Goal: Task Accomplishment & Management: Manage account settings

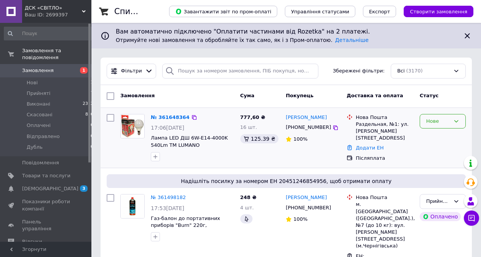
click at [433, 119] on div "Нове" at bounding box center [439, 121] width 24 height 8
click at [428, 131] on li "Прийнято" at bounding box center [442, 137] width 45 height 14
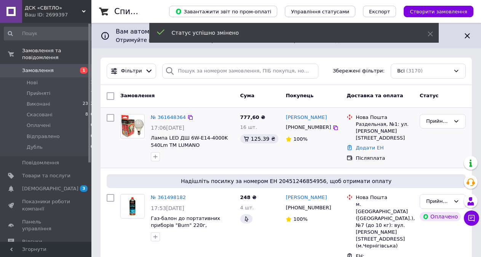
click at [165, 116] on link "№ 361648364" at bounding box center [168, 117] width 35 height 6
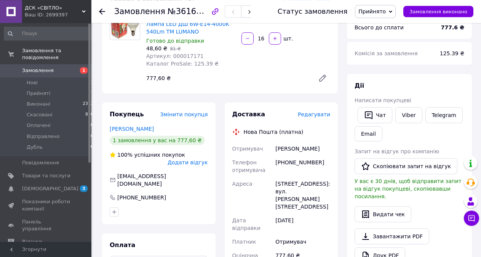
scroll to position [79, 0]
click at [288, 185] on div "Роздільна, №1: вул. Травнева, 1а" at bounding box center [303, 195] width 58 height 37
copy div "Роздільна"
click at [302, 160] on div "[PHONE_NUMBER]" at bounding box center [303, 165] width 58 height 21
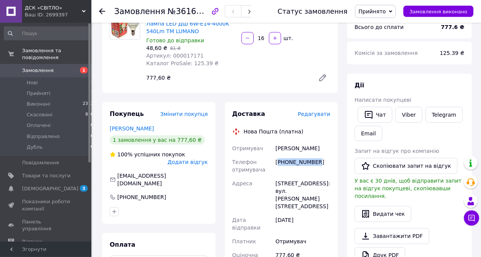
click at [302, 160] on div "[PHONE_NUMBER]" at bounding box center [303, 165] width 58 height 21
copy div "380665628105"
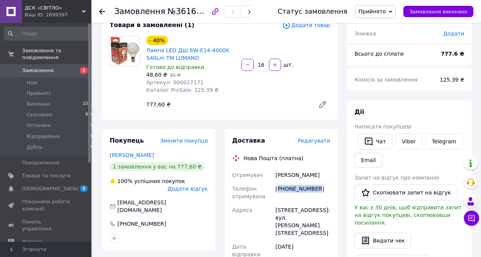
scroll to position [48, 0]
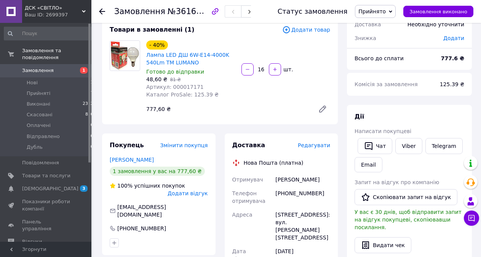
click at [186, 85] on span "Артикул: 000017171" at bounding box center [175, 87] width 58 height 6
copy span "000017171"
click at [305, 193] on div "[PHONE_NUMBER]" at bounding box center [303, 196] width 58 height 21
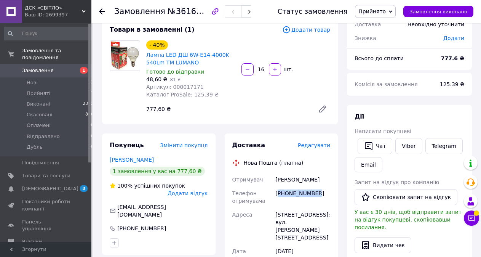
copy div "380665628105"
click at [287, 214] on div "[STREET_ADDRESS]: вул. [PERSON_NAME][STREET_ADDRESS]" at bounding box center [303, 226] width 58 height 37
copy div "Роздільна"
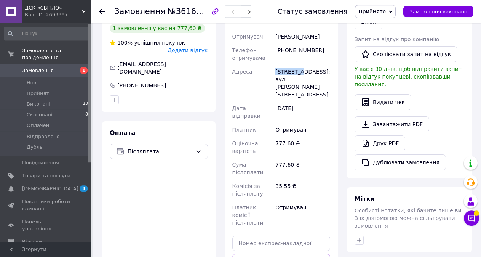
scroll to position [194, 0]
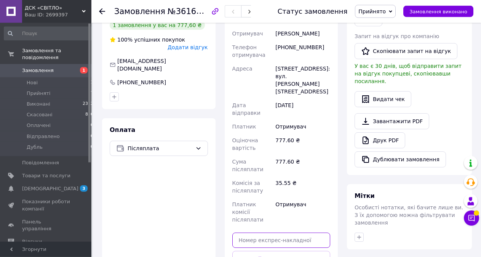
click at [313, 233] on input "text" at bounding box center [282, 240] width 98 height 15
paste input "20451247406907"
type input "20451247406907"
click at [307, 251] on button "Передати номер" at bounding box center [282, 258] width 98 height 15
click at [474, 219] on icon at bounding box center [472, 218] width 8 height 8
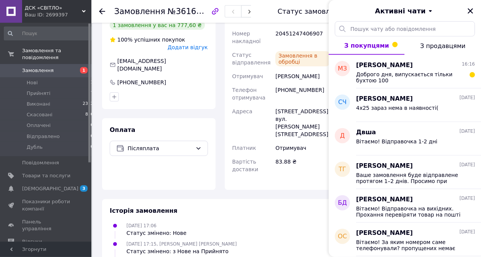
click at [439, 71] on div "Доброго дня, випускається тільки бухтою 100" at bounding box center [415, 77] width 119 height 14
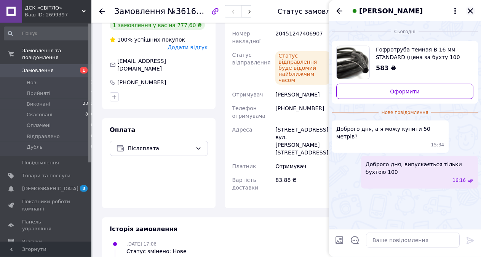
click at [471, 11] on icon "Закрити" at bounding box center [470, 10] width 5 height 5
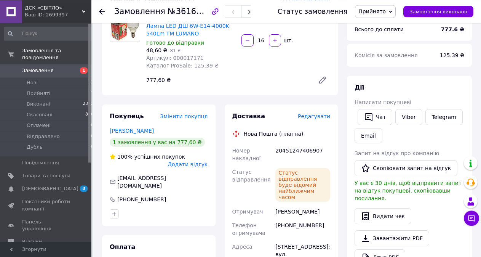
scroll to position [76, 0]
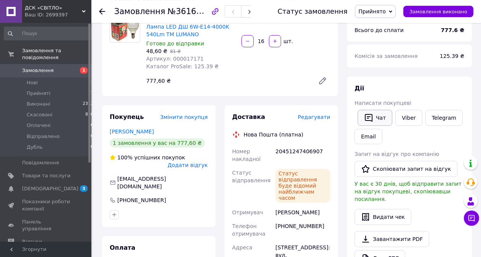
click at [368, 119] on icon "button" at bounding box center [369, 118] width 8 height 8
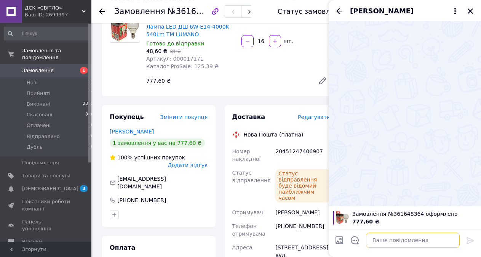
click at [391, 242] on textarea at bounding box center [413, 240] width 94 height 15
type textarea "Вітаємо! Відправочка на вихідних"
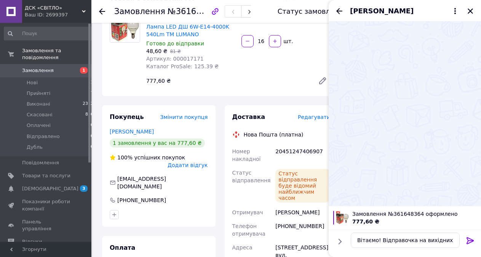
click at [469, 242] on icon at bounding box center [470, 240] width 9 height 9
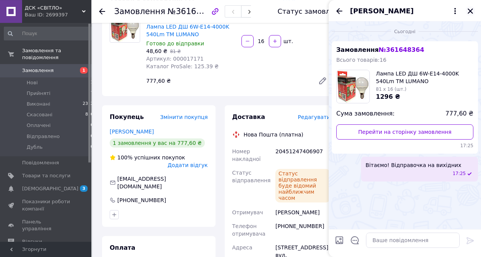
click at [470, 10] on icon "Закрити" at bounding box center [470, 11] width 7 height 7
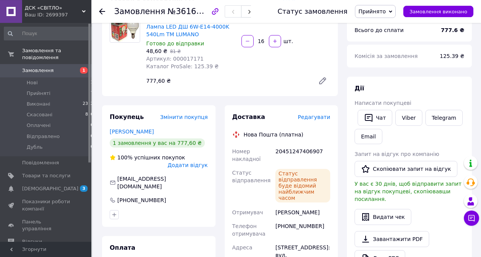
click at [103, 10] on icon at bounding box center [102, 11] width 6 height 6
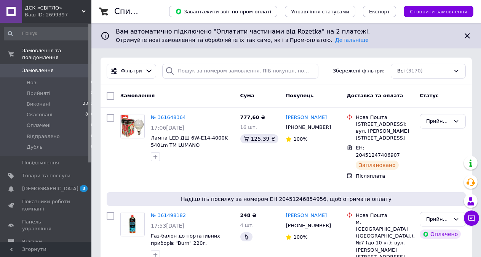
click at [50, 14] on div "Ваш ID: 2699397" at bounding box center [58, 14] width 67 height 7
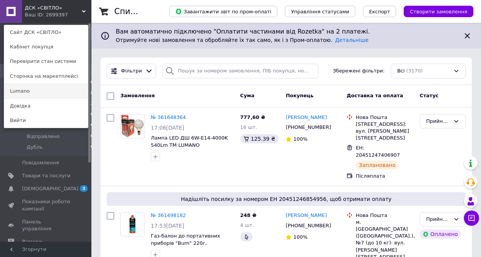
click at [58, 85] on link "Lumano" at bounding box center [46, 91] width 84 height 14
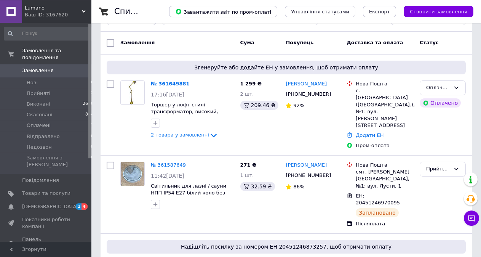
scroll to position [125, 0]
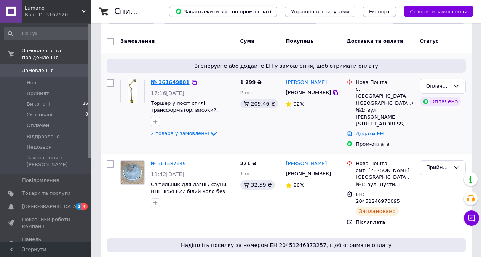
click at [166, 84] on link "№ 361649881" at bounding box center [170, 82] width 39 height 6
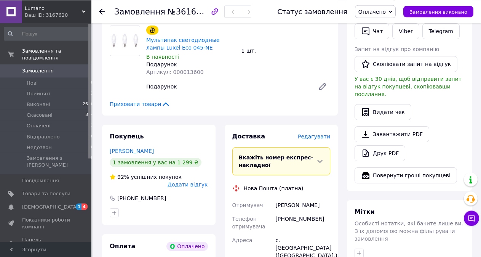
scroll to position [192, 0]
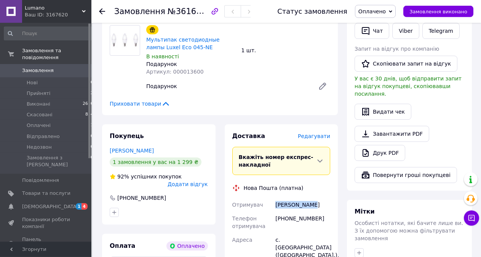
drag, startPoint x: 274, startPoint y: 206, endPoint x: 318, endPoint y: 207, distance: 43.9
copy div "Отримувач Бондарь Анна"
click at [305, 217] on div "+380930030765" at bounding box center [303, 222] width 58 height 21
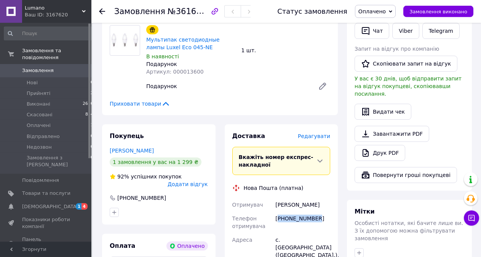
copy div "380930030765"
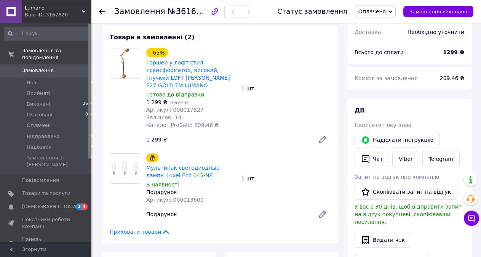
scroll to position [63, 0]
click at [186, 110] on span "Артикул: 000017827" at bounding box center [175, 110] width 58 height 6
copy span "000017827"
click at [191, 14] on span "№361649881" at bounding box center [195, 11] width 54 height 10
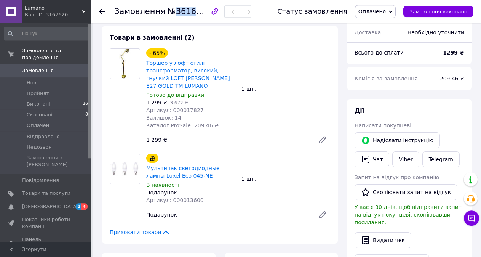
click at [191, 14] on span "№361649881" at bounding box center [195, 11] width 54 height 10
copy span "361649881"
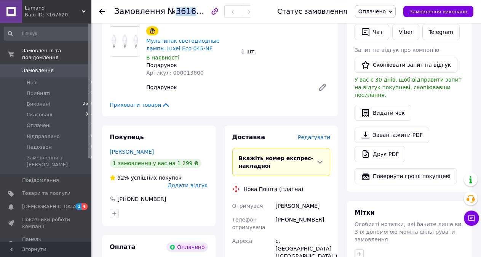
scroll to position [195, 0]
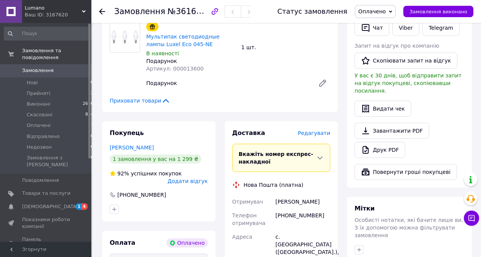
click at [300, 217] on div "+380930030765" at bounding box center [303, 219] width 58 height 21
copy div "380930030765"
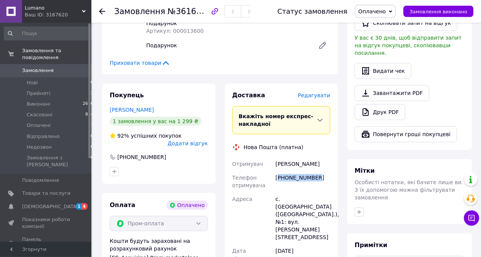
scroll to position [251, 0]
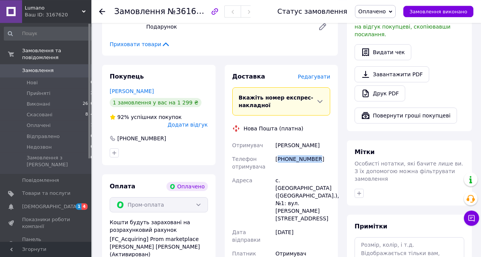
copy div "380930030765"
click at [288, 181] on div "с. Юзвин (Вінницька обл.), №1: вул. Некрасова, 6" at bounding box center [303, 199] width 58 height 52
copy div "Юзвин"
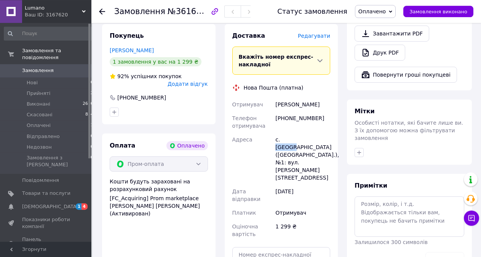
scroll to position [299, 0]
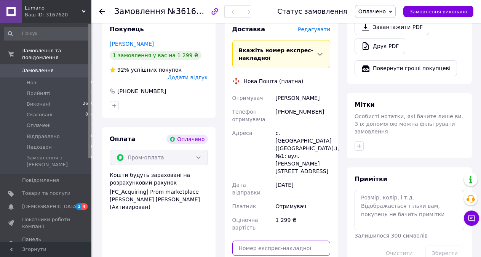
click at [290, 241] on input "text" at bounding box center [282, 248] width 98 height 15
paste input "20451247422268"
type input "20451247422268"
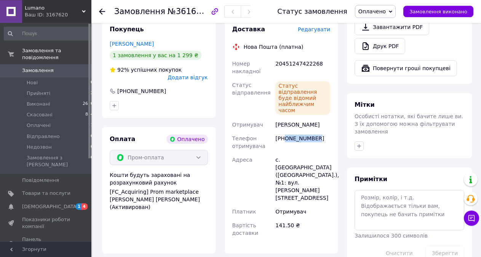
drag, startPoint x: 319, startPoint y: 132, endPoint x: 286, endPoint y: 132, distance: 33.2
click at [286, 132] on div "+380930030765" at bounding box center [303, 142] width 58 height 21
copy div "0930030765"
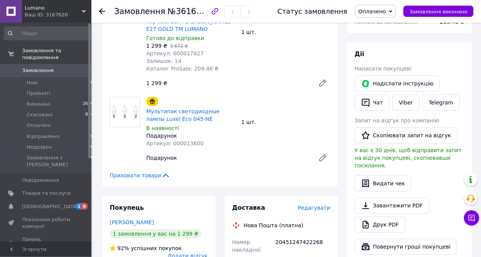
scroll to position [117, 0]
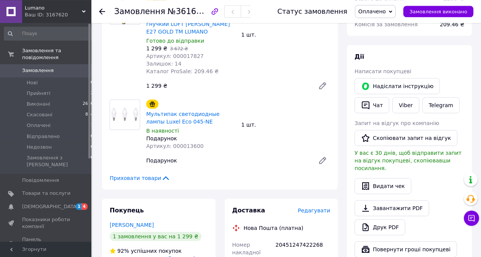
click at [385, 14] on span "Оплачено" at bounding box center [372, 11] width 27 height 6
click at [384, 24] on li "Прийнято" at bounding box center [376, 26] width 41 height 11
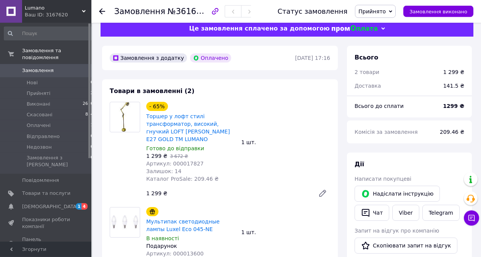
scroll to position [0, 0]
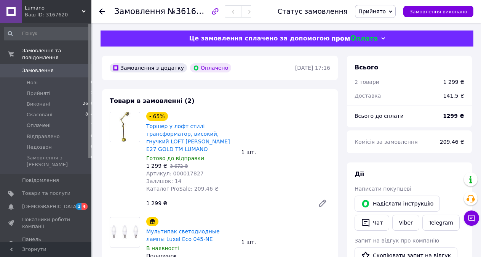
click at [54, 236] on span "Панель управління" at bounding box center [46, 243] width 48 height 14
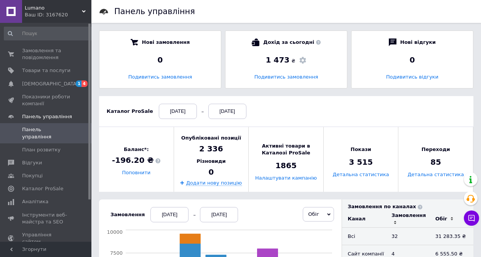
click at [60, 14] on div "Ваш ID: 3167620" at bounding box center [58, 14] width 67 height 7
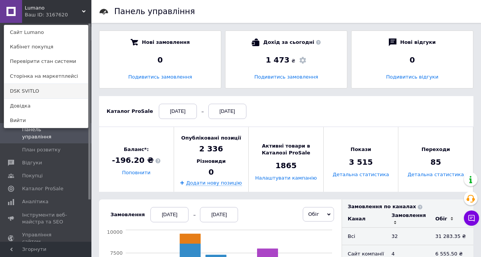
click at [49, 85] on link "DSK SVITLO" at bounding box center [46, 91] width 84 height 14
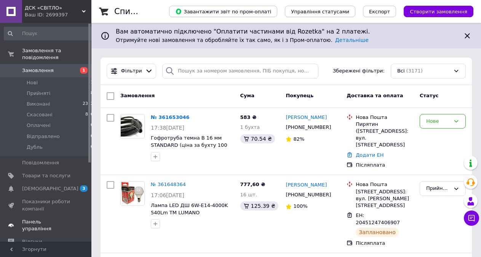
click at [41, 218] on span "Панель управління" at bounding box center [46, 225] width 48 height 14
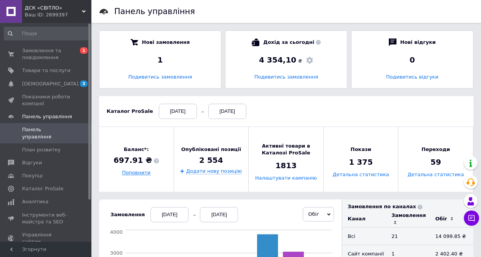
click at [135, 171] on link "Поповнити" at bounding box center [136, 173] width 29 height 6
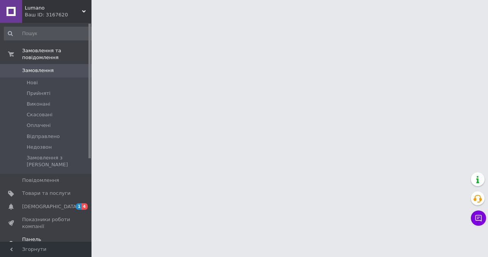
click at [62, 236] on span "Панель управління" at bounding box center [46, 243] width 48 height 14
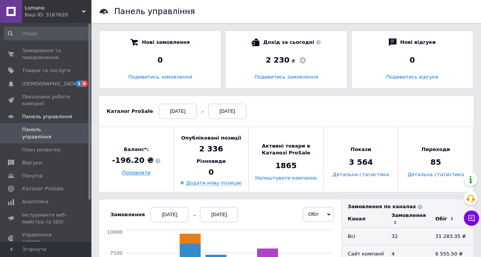
click at [141, 173] on link "Поповнити" at bounding box center [136, 173] width 29 height 6
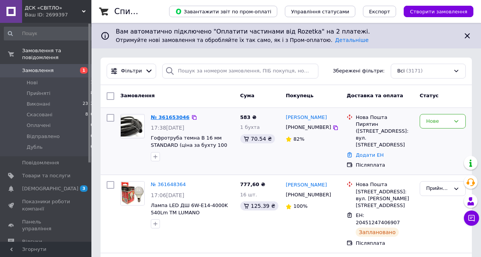
click at [174, 117] on link "№ 361653046" at bounding box center [170, 117] width 39 height 6
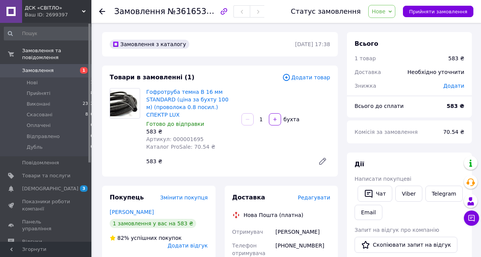
click at [190, 136] on span "Артикул: 000001695" at bounding box center [175, 139] width 58 height 6
copy span "000001695"
click at [386, 11] on span "Нове" at bounding box center [379, 11] width 14 height 6
click at [397, 47] on li "Скасовано" at bounding box center [389, 49] width 41 height 11
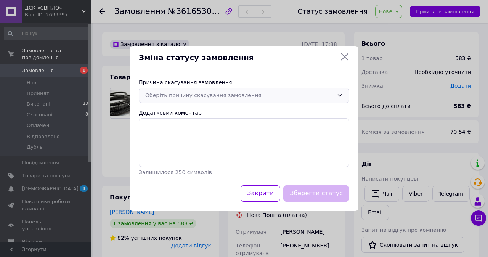
click at [249, 91] on div "Оберіть причину скасування замовлення" at bounding box center [239, 95] width 188 height 8
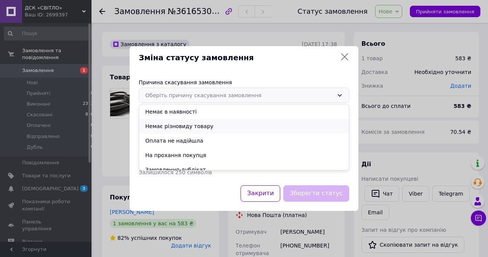
click at [218, 122] on li "Немає різновиду товару" at bounding box center [244, 126] width 210 height 14
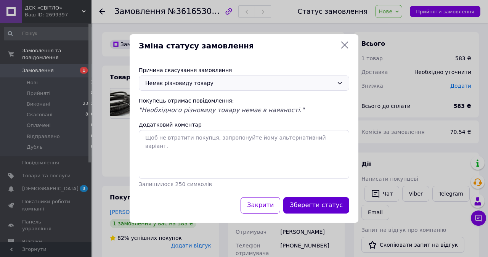
click at [319, 207] on button "Зберегти статус" at bounding box center [316, 205] width 66 height 16
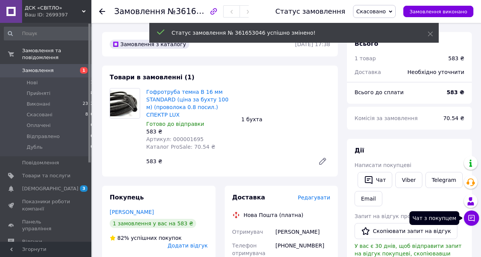
click at [468, 215] on icon at bounding box center [472, 218] width 8 height 8
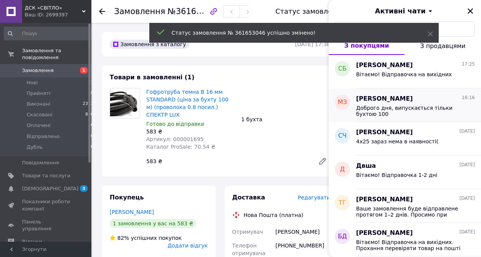
click at [396, 108] on span "Доброго дня, випускається тільки бухтою 100" at bounding box center [410, 111] width 108 height 12
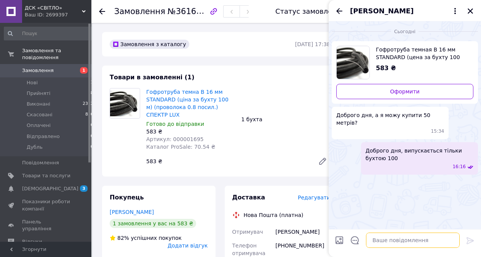
click at [392, 240] on textarea at bounding box center [413, 240] width 94 height 15
type textarea "Останню бухту вже забрали"
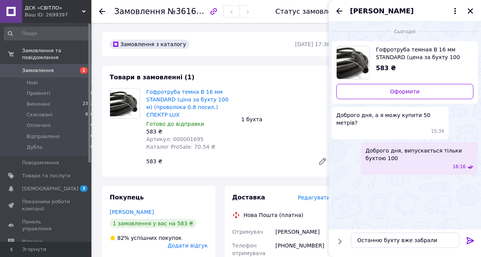
click at [469, 239] on icon at bounding box center [470, 240] width 9 height 9
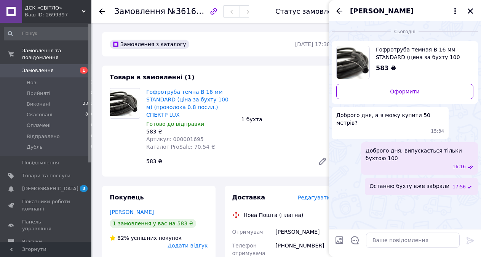
click at [470, 6] on div "[PERSON_NAME]" at bounding box center [405, 10] width 152 height 21
click at [469, 10] on icon "Закрити" at bounding box center [470, 11] width 7 height 7
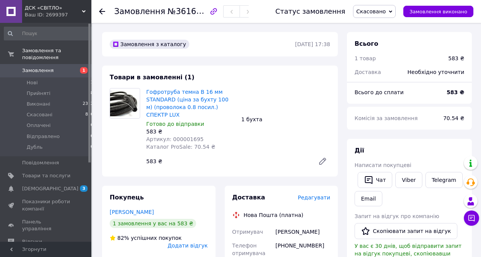
click at [103, 11] on use at bounding box center [102, 11] width 6 height 6
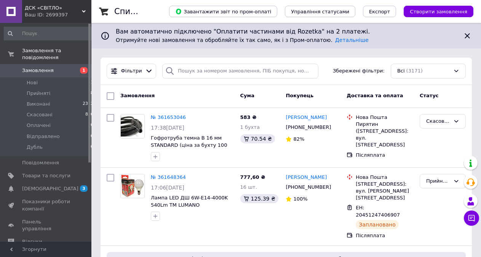
click at [59, 11] on div "Ваш ID: 2699397" at bounding box center [58, 14] width 67 height 7
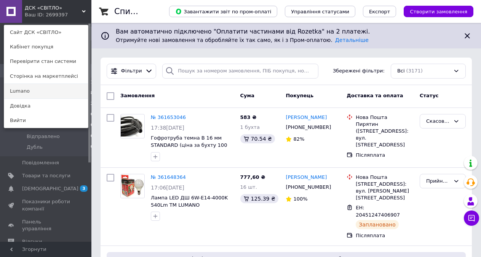
click at [45, 88] on link "Lumano" at bounding box center [46, 91] width 84 height 14
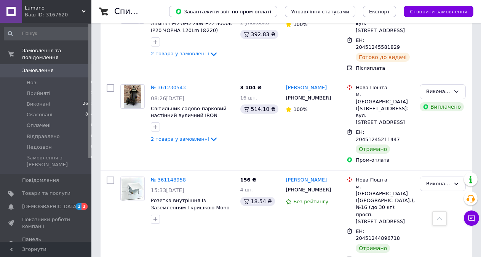
scroll to position [1072, 0]
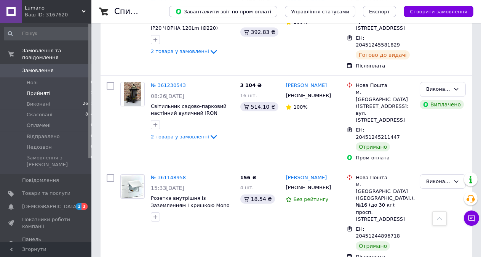
click at [27, 90] on span "Прийняті" at bounding box center [39, 93] width 24 height 7
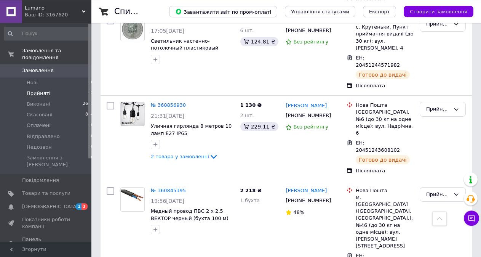
scroll to position [792, 0]
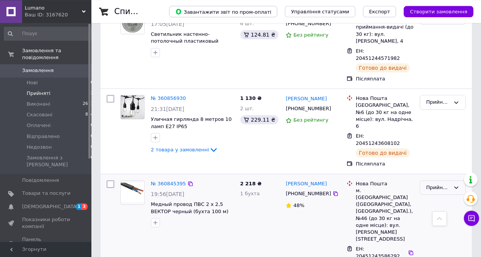
click at [430, 184] on div "Прийнято" at bounding box center [439, 188] width 24 height 8
click at [438, 210] on li "Скасовано" at bounding box center [442, 217] width 45 height 14
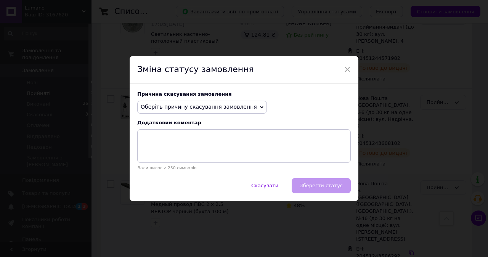
click at [234, 104] on span "Оберіть причину скасування замовлення" at bounding box center [199, 107] width 116 height 6
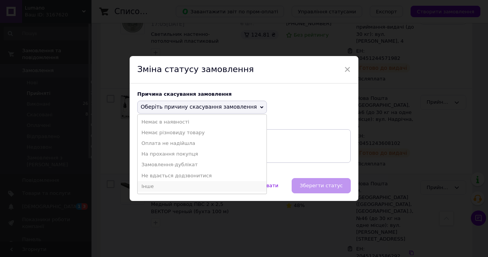
click at [188, 184] on li "Інше" at bounding box center [202, 186] width 129 height 11
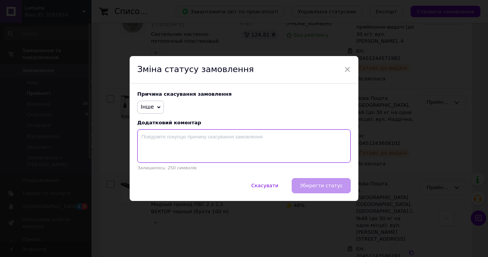
click at [217, 151] on textarea at bounding box center [243, 146] width 213 height 34
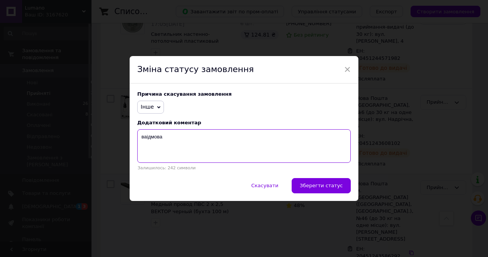
click at [143, 134] on textarea "ваідмова" at bounding box center [243, 146] width 213 height 34
type textarea "відмова"
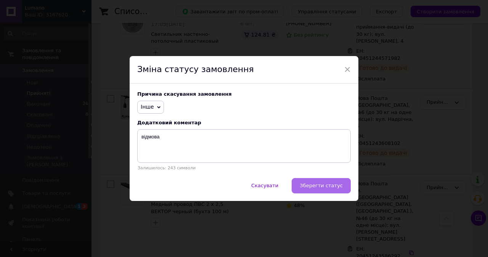
click at [321, 188] on span "Зберегти статус" at bounding box center [321, 186] width 43 height 6
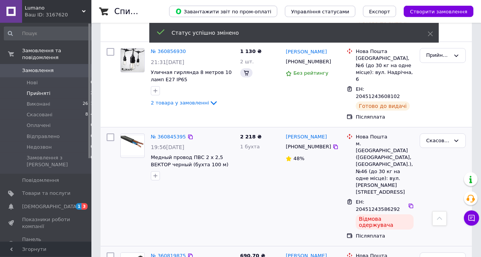
scroll to position [900, 0]
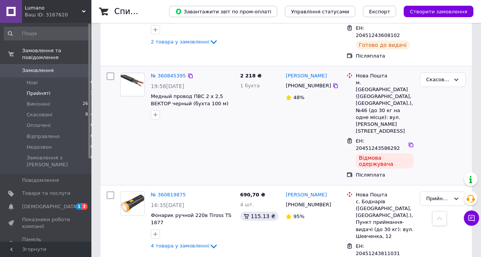
click at [58, 22] on div "Lumano Ваш ID: 3167620" at bounding box center [56, 11] width 69 height 23
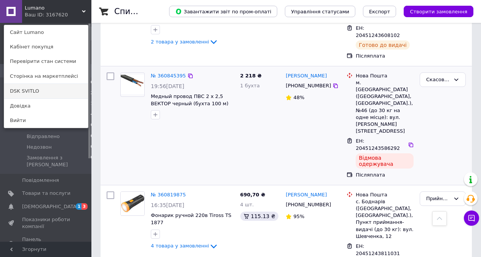
click at [57, 93] on link "DSK SVITLO" at bounding box center [46, 91] width 84 height 14
